Goal: Communication & Community: Answer question/provide support

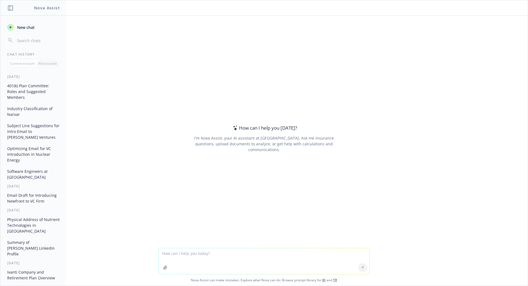
click at [191, 255] on textarea at bounding box center [264, 261] width 211 height 26
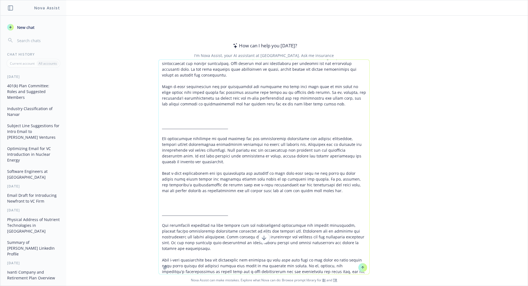
scroll to position [2062, 0]
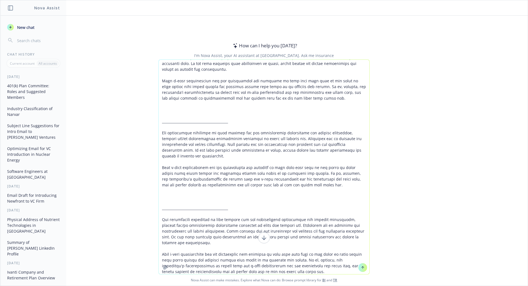
type textarea "From: [PERSON_NAME] <[PERSON_NAME][EMAIL_ADDRESS][PERSON_NAME][DOMAIN_NAME]> Se…"
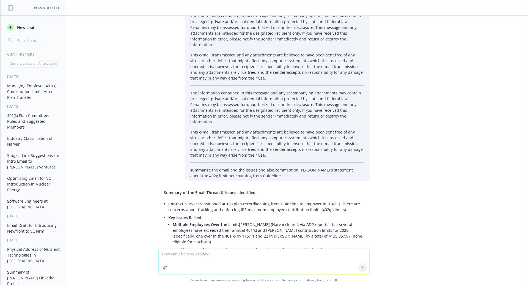
scroll to position [1789, 0]
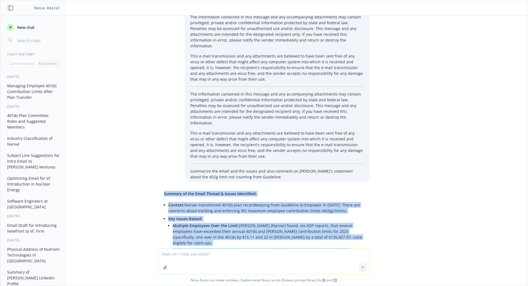
drag, startPoint x: 158, startPoint y: 95, endPoint x: 303, endPoint y: 187, distance: 172.2
copy div "Loremip do sit Ametc Adipis & Elitse Doeiusmodt: Incidid: Utlabo etdoloremagn 8…"
